Goal: Transaction & Acquisition: Purchase product/service

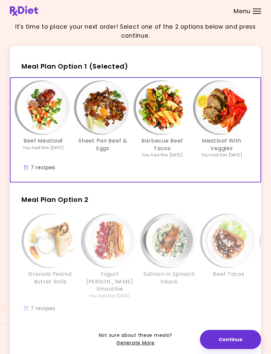
scroll to position [13, 0]
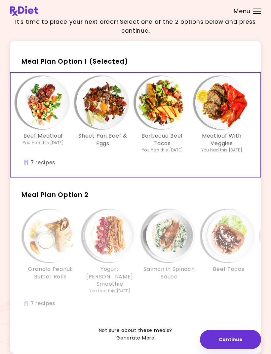
click at [137, 263] on div "Yogurt [PERSON_NAME] Smoothie You had this [DATE]" at bounding box center [109, 252] width 59 height 84
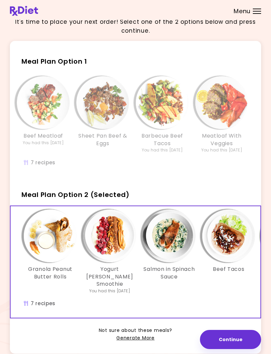
scroll to position [0, 0]
click at [163, 241] on img "Info - Salmon in Spinach Sauce - Meal Plan Option 2 (Selected)" at bounding box center [169, 236] width 53 height 53
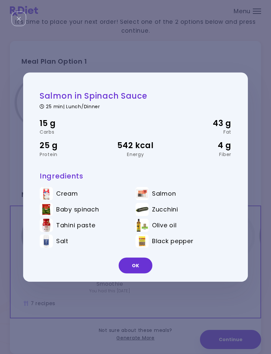
click at [138, 274] on button "OK" at bounding box center [136, 266] width 34 height 16
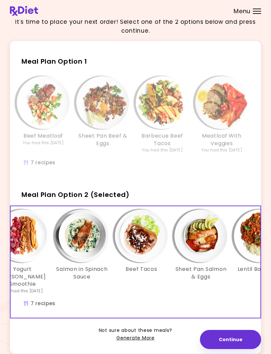
scroll to position [0, 89]
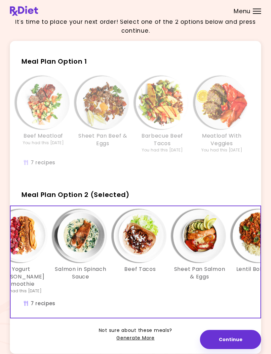
click at [141, 250] on img "Info - Beef Tacos - Meal Plan Option 2 (Selected)" at bounding box center [140, 236] width 53 height 53
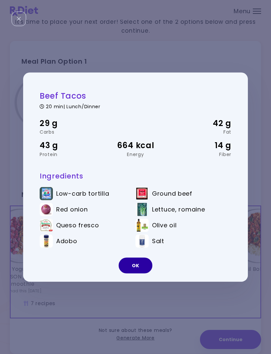
click at [139, 274] on button "OK" at bounding box center [136, 266] width 34 height 16
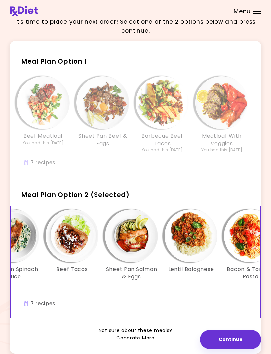
scroll to position [0, 157]
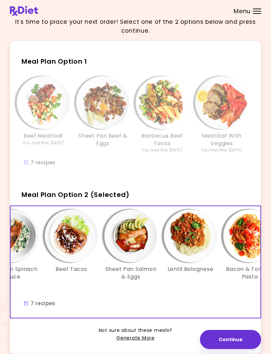
click at [137, 246] on img "Info - Sheet Pan Salmon & Eggs - Meal Plan Option 2 (Selected)" at bounding box center [130, 236] width 53 height 53
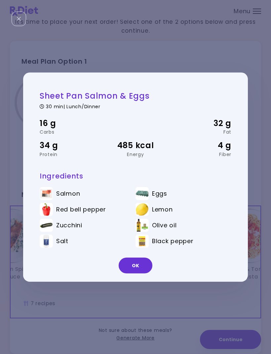
click at [137, 274] on button "OK" at bounding box center [136, 266] width 34 height 16
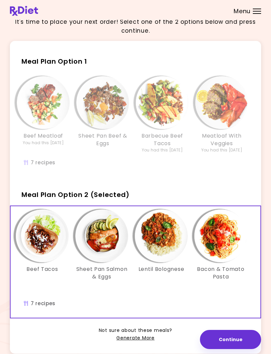
scroll to position [0, 186]
click at [166, 241] on img "Info - Lentil Bolognese - Meal Plan Option 2 (Selected)" at bounding box center [161, 236] width 53 height 53
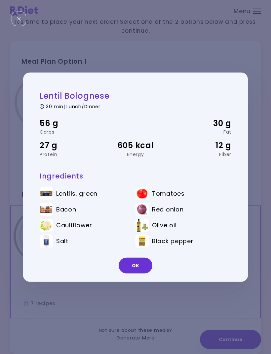
click at [139, 274] on button "OK" at bounding box center [136, 266] width 34 height 16
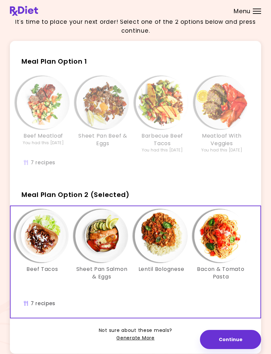
click at [221, 242] on img "Info - Bacon & Tomato Pasta - Meal Plan Option 2 (Selected)" at bounding box center [220, 236] width 53 height 53
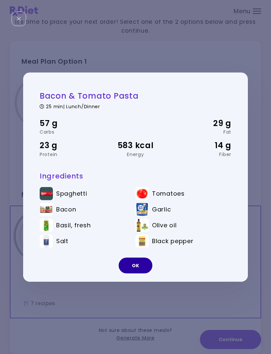
click at [139, 274] on button "OK" at bounding box center [136, 266] width 34 height 16
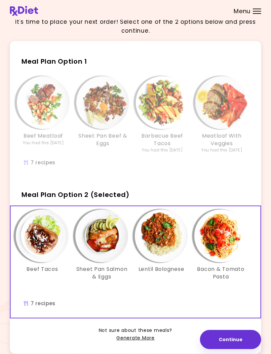
click at [145, 272] on h3 "Lentil Bolognese" at bounding box center [161, 269] width 46 height 7
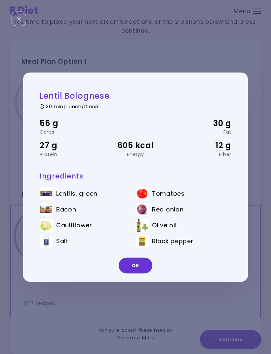
click at [140, 274] on button "OK" at bounding box center [136, 266] width 34 height 16
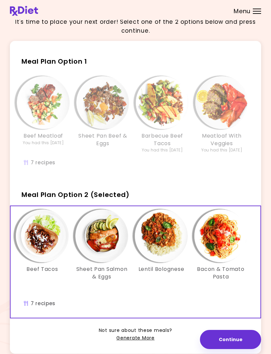
click at [234, 349] on button "Continue" at bounding box center [230, 339] width 61 height 19
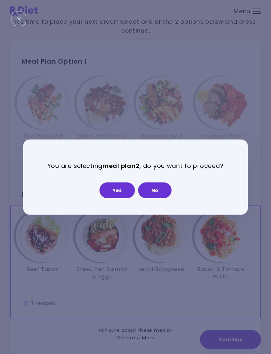
click at [124, 198] on button "Yes" at bounding box center [116, 191] width 35 height 16
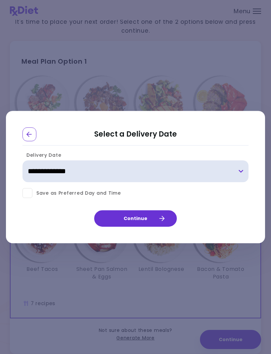
click at [247, 183] on select "**********" at bounding box center [135, 172] width 226 height 22
select select "**********"
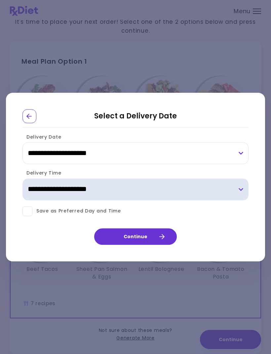
click at [241, 199] on select "**********" at bounding box center [135, 190] width 226 height 22
select select "*"
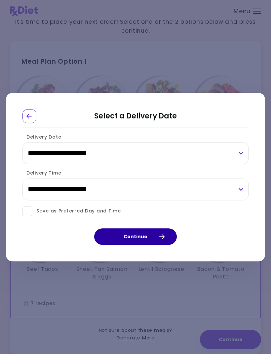
click at [151, 245] on button "Continue" at bounding box center [135, 237] width 83 height 17
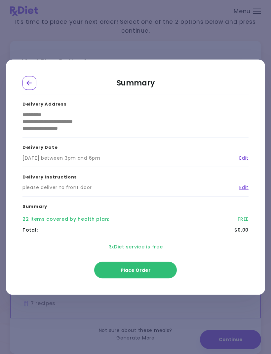
click at [146, 278] on button "Place Order" at bounding box center [135, 270] width 83 height 17
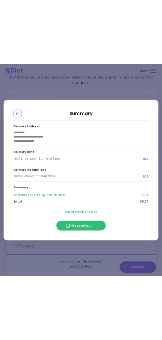
scroll to position [0, 0]
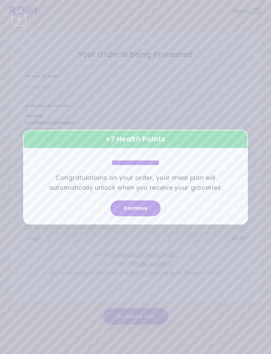
click at [136, 216] on button "Continue" at bounding box center [135, 208] width 50 height 16
